Goal: Task Accomplishment & Management: Manage account settings

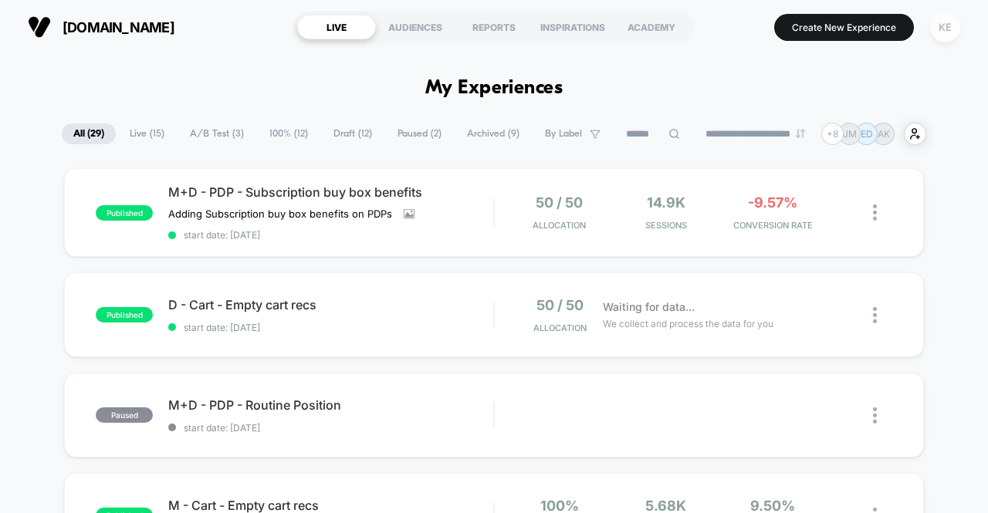
click at [947, 30] on div "KE" at bounding box center [945, 27] width 30 height 30
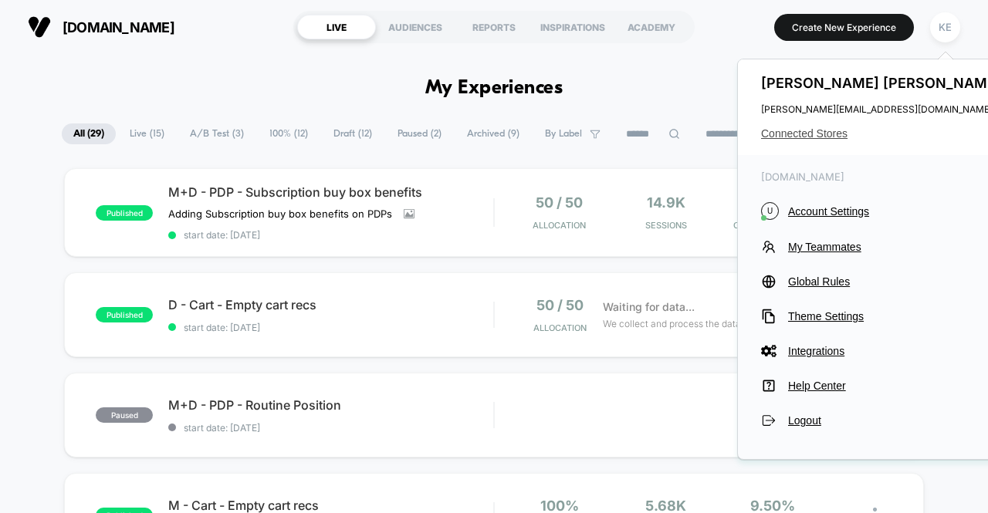
click at [820, 132] on span "Connected Stores" at bounding box center [883, 133] width 244 height 12
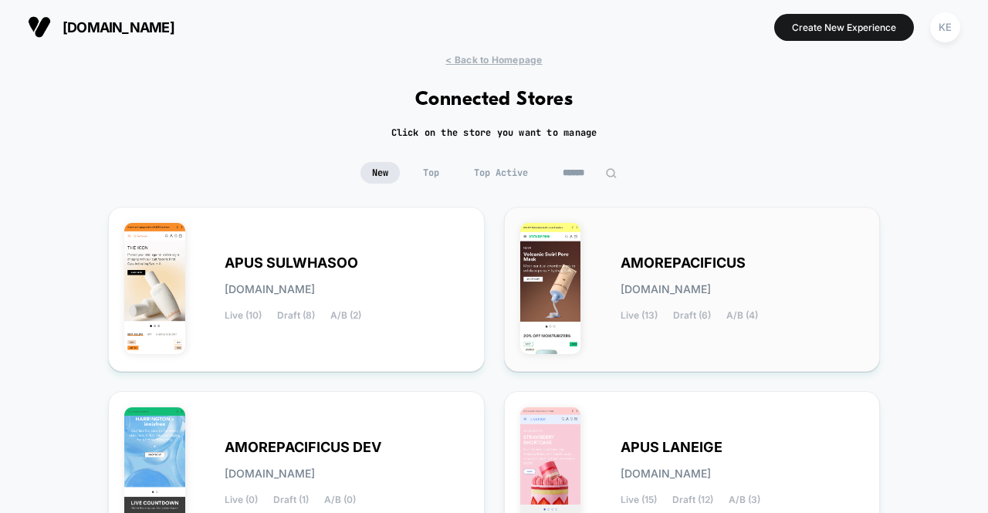
click at [691, 263] on span "AMOREPACIFICUS" at bounding box center [683, 263] width 125 height 11
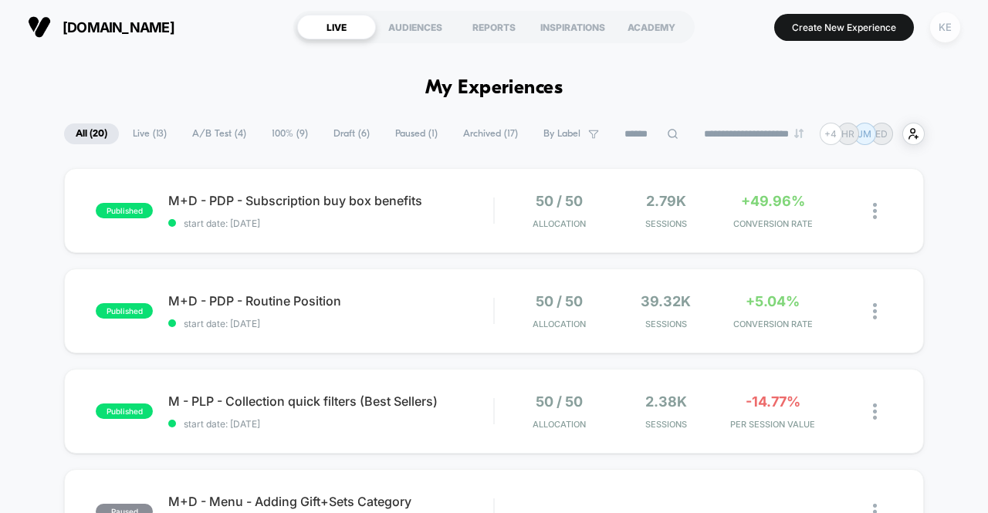
click at [948, 30] on div "KE" at bounding box center [945, 27] width 30 height 30
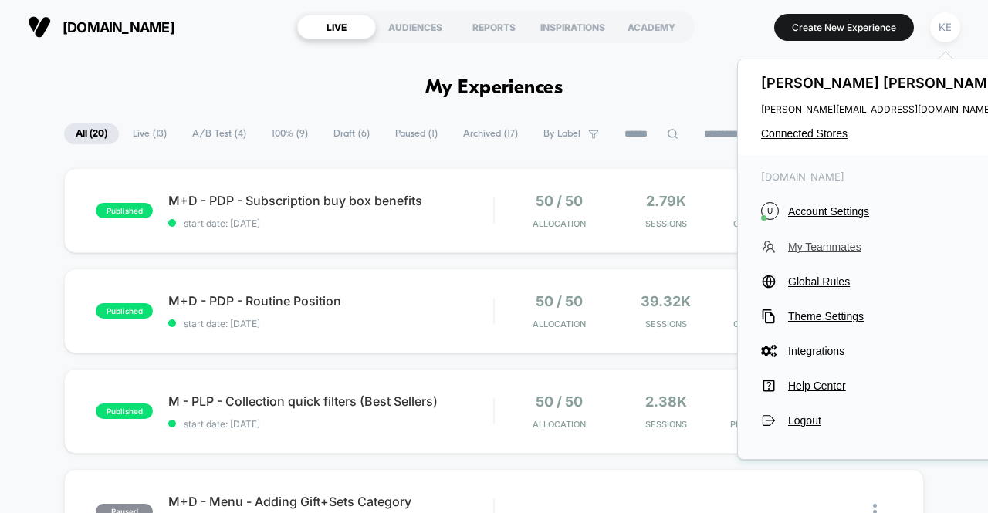
click at [822, 246] on span "My Teammates" at bounding box center [896, 247] width 217 height 12
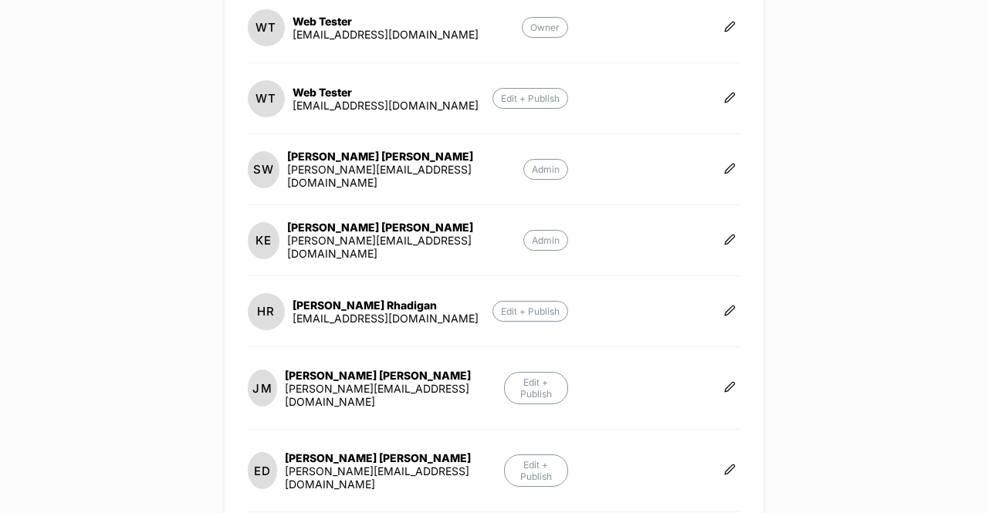
scroll to position [232, 0]
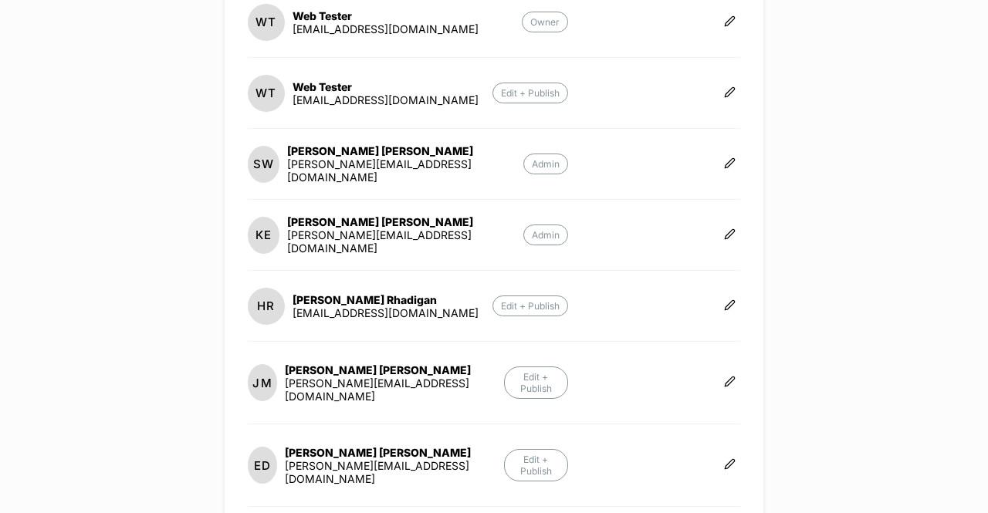
click at [520, 87] on p "Edit + Publish" at bounding box center [531, 93] width 76 height 21
click at [724, 92] on icon at bounding box center [730, 92] width 12 height 12
click at [805, 64] on button "Edit Role" at bounding box center [807, 74] width 100 height 36
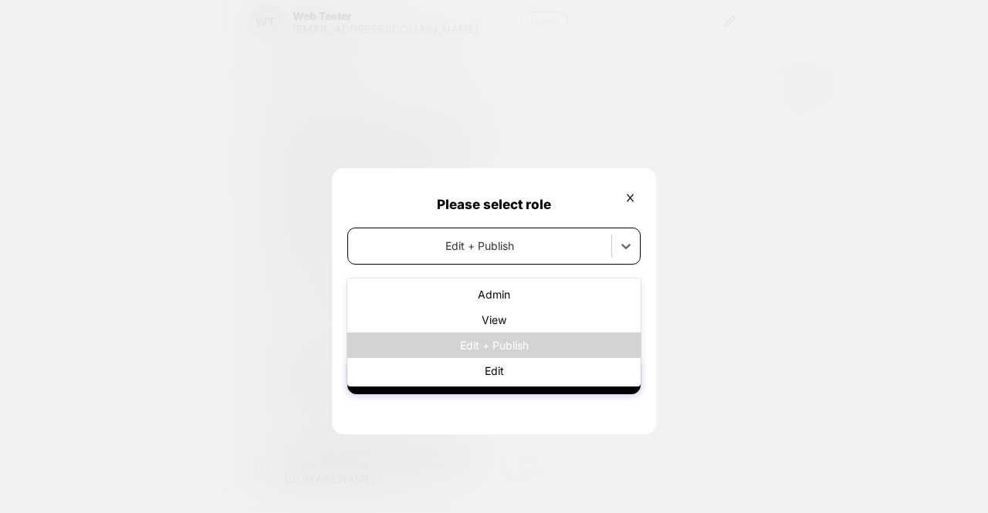
click at [511, 253] on div at bounding box center [480, 246] width 248 height 16
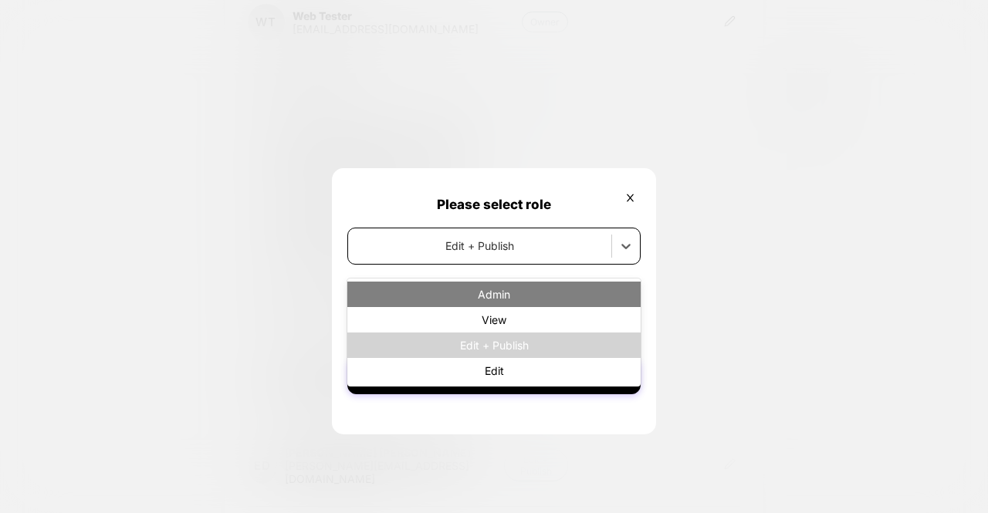
click at [504, 293] on div "Admin" at bounding box center [493, 294] width 293 height 25
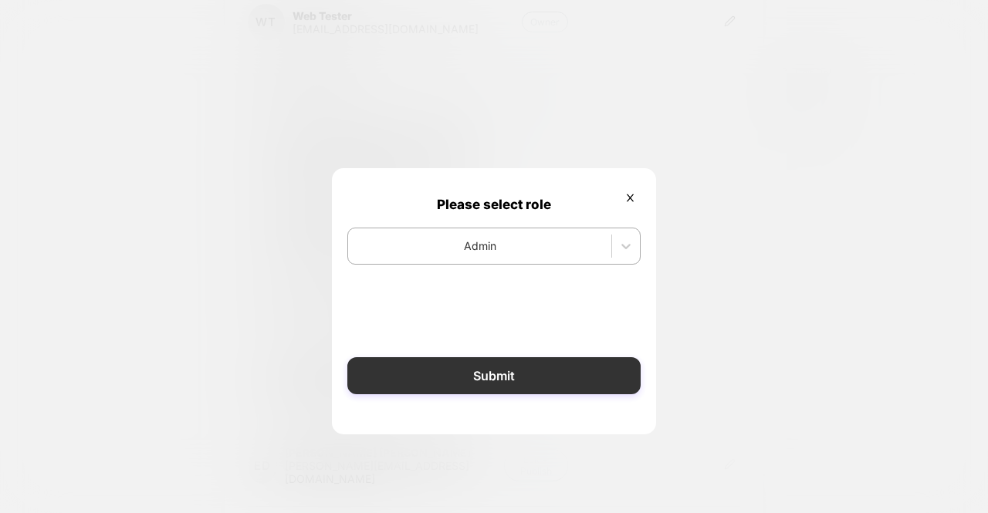
click at [549, 378] on button "Submit" at bounding box center [493, 375] width 293 height 37
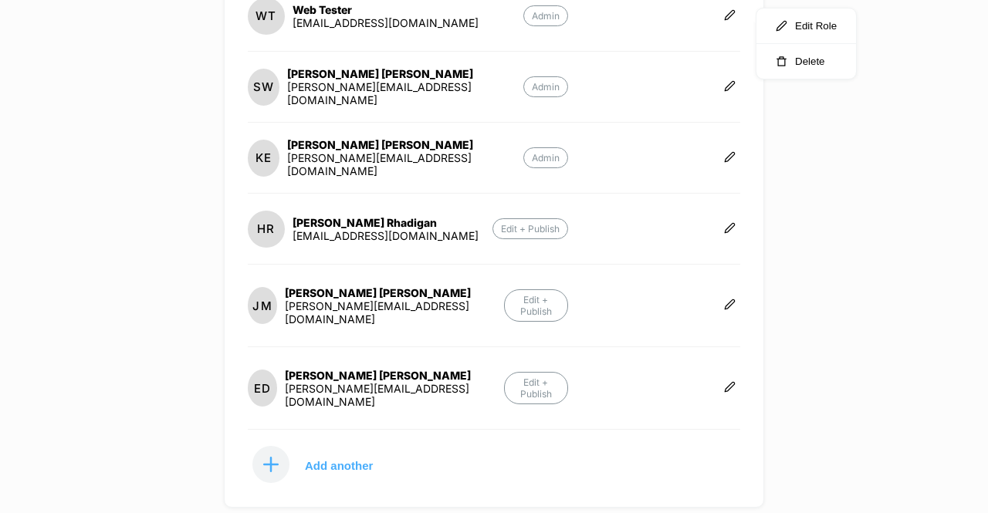
scroll to position [379, 0]
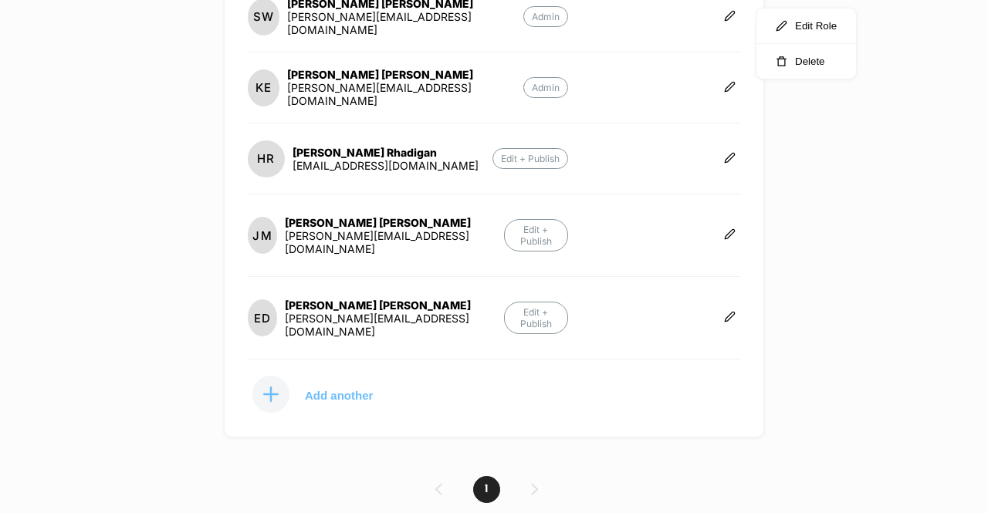
click at [341, 391] on p "Add another" at bounding box center [339, 395] width 68 height 8
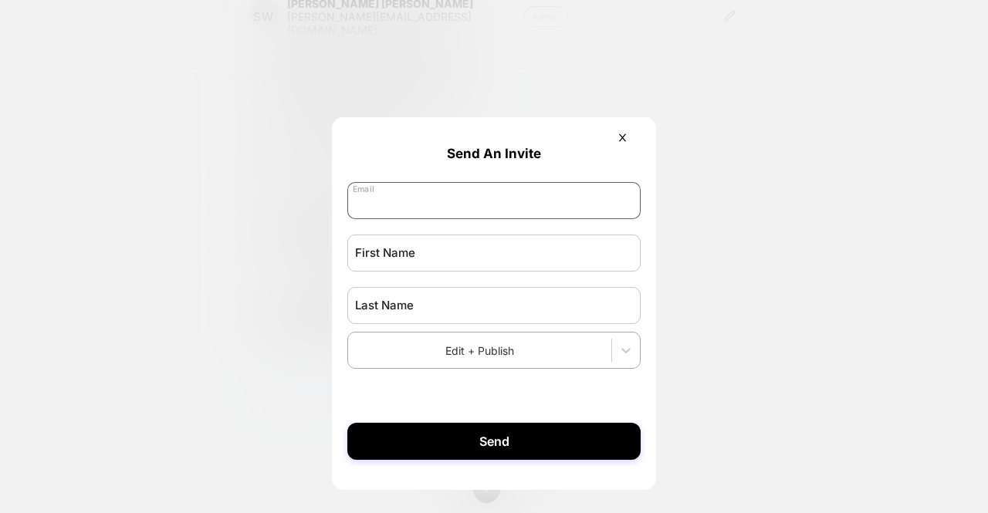
click at [453, 192] on input "email" at bounding box center [493, 200] width 293 height 37
paste input "**********"
type input "**********"
click at [447, 265] on input "text" at bounding box center [493, 253] width 293 height 37
type input "*"
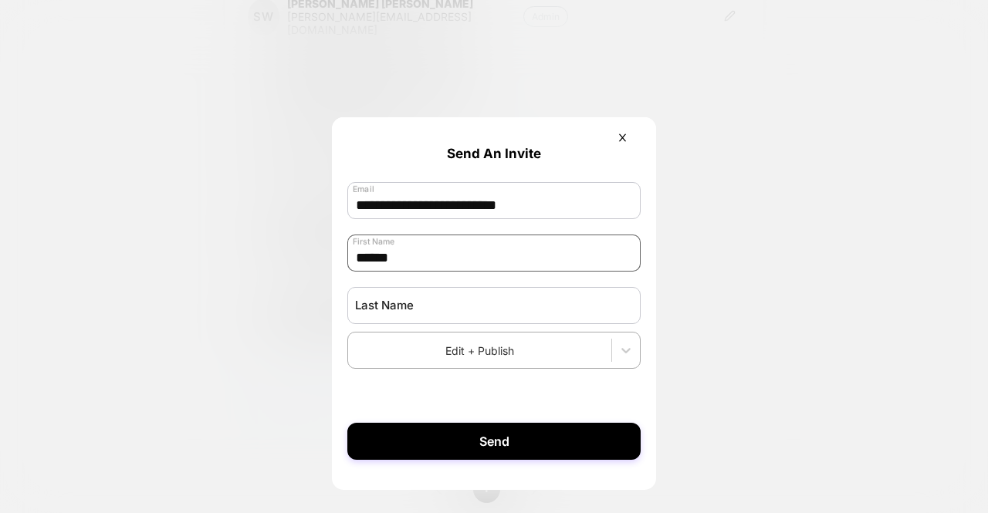
type input "******"
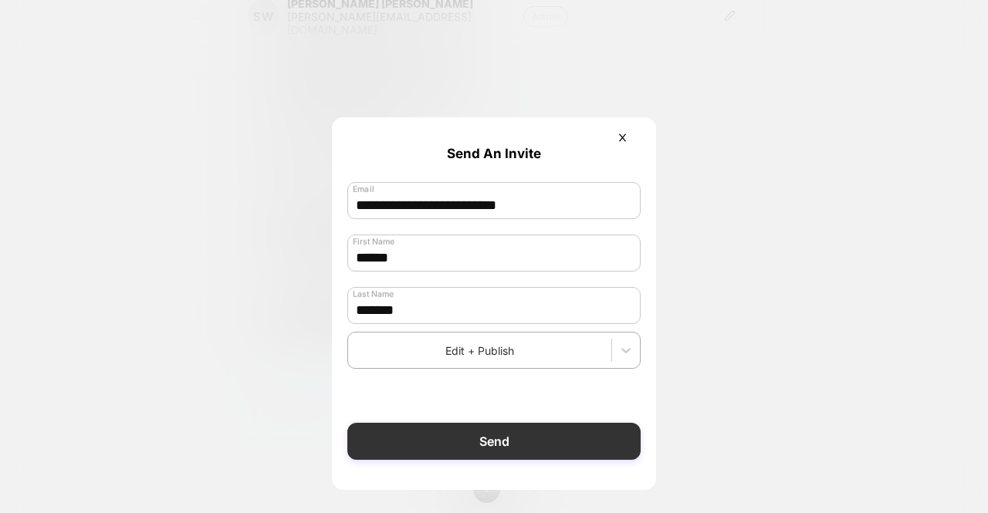
type input "*******"
click at [580, 458] on button "Send" at bounding box center [493, 441] width 293 height 37
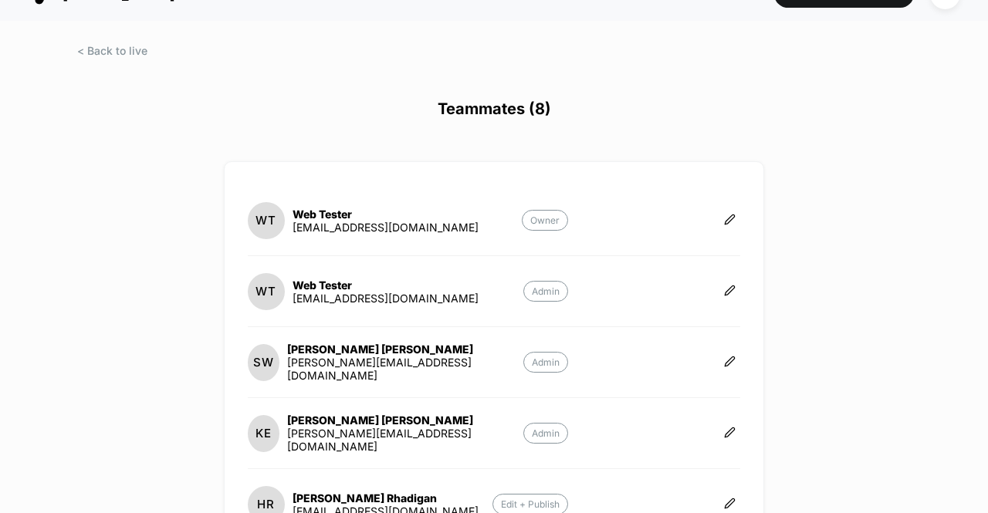
scroll to position [0, 0]
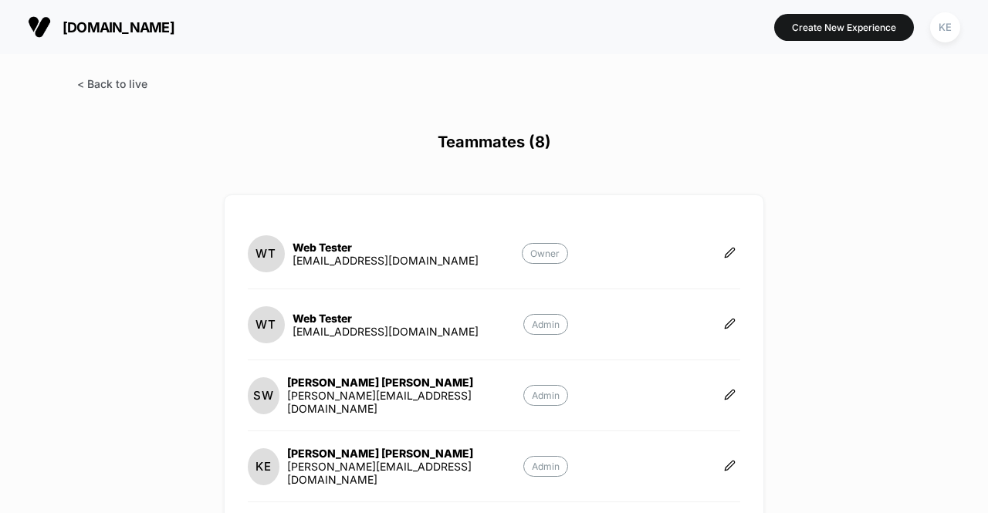
click at [116, 81] on span at bounding box center [112, 83] width 70 height 13
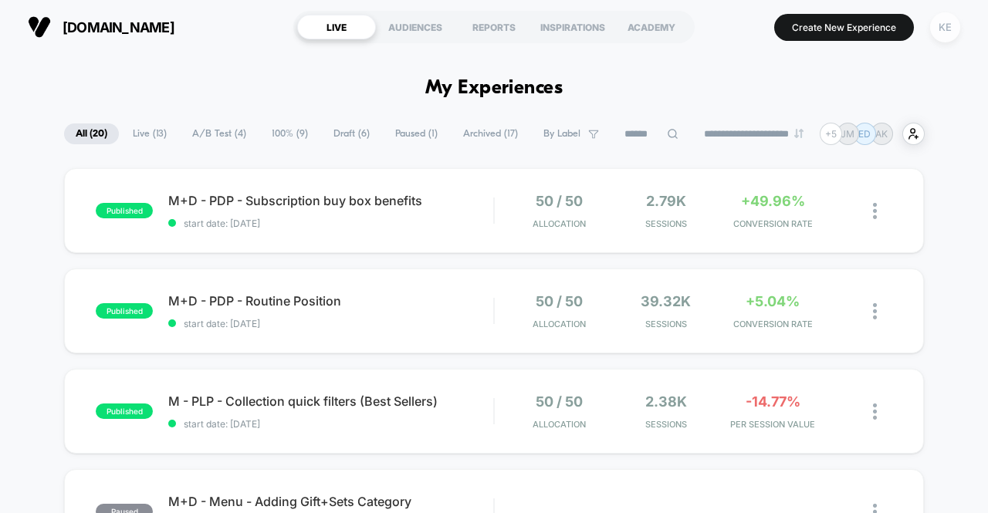
click at [940, 33] on div "KE" at bounding box center [945, 27] width 30 height 30
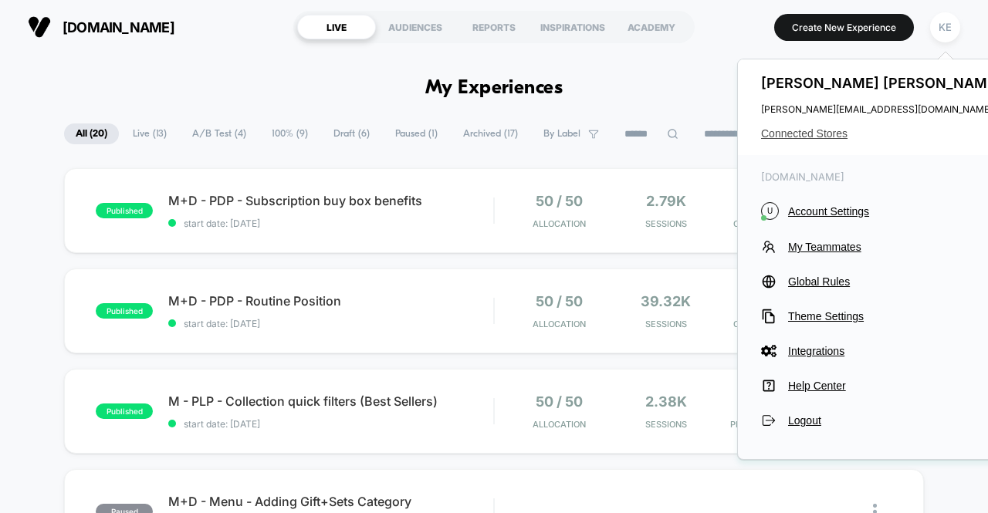
click at [835, 133] on span "Connected Stores" at bounding box center [883, 133] width 244 height 12
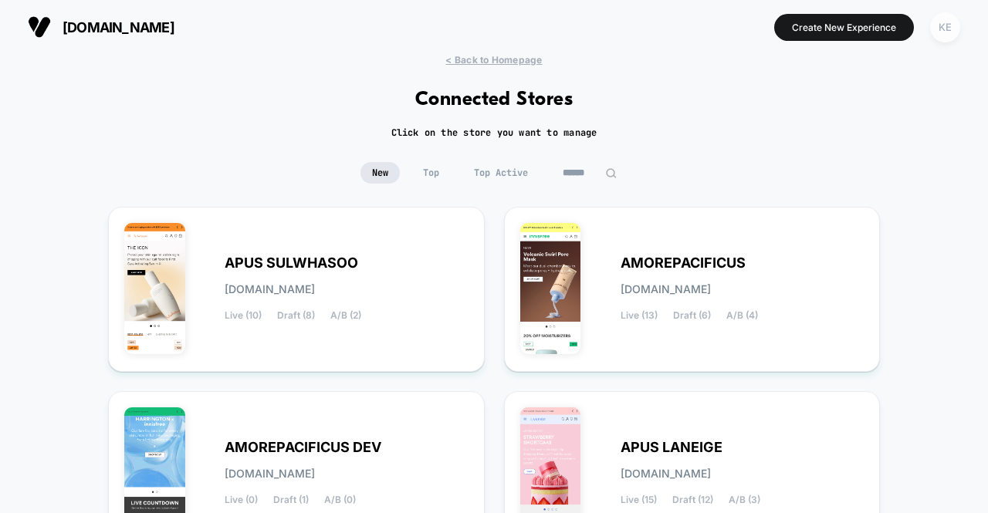
click at [955, 31] on div "KE" at bounding box center [945, 27] width 30 height 30
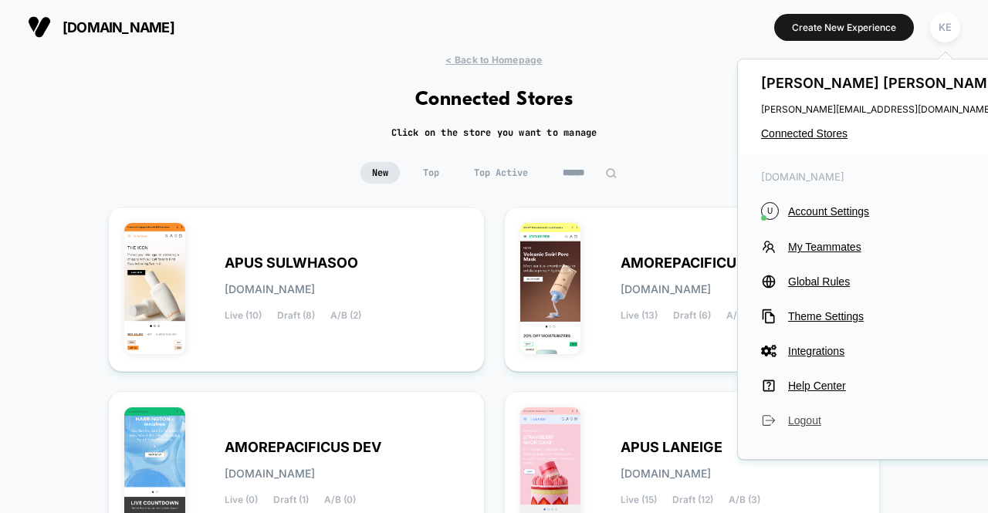
click at [801, 422] on span "Logout" at bounding box center [896, 421] width 217 height 12
